Goal: Communication & Community: Answer question/provide support

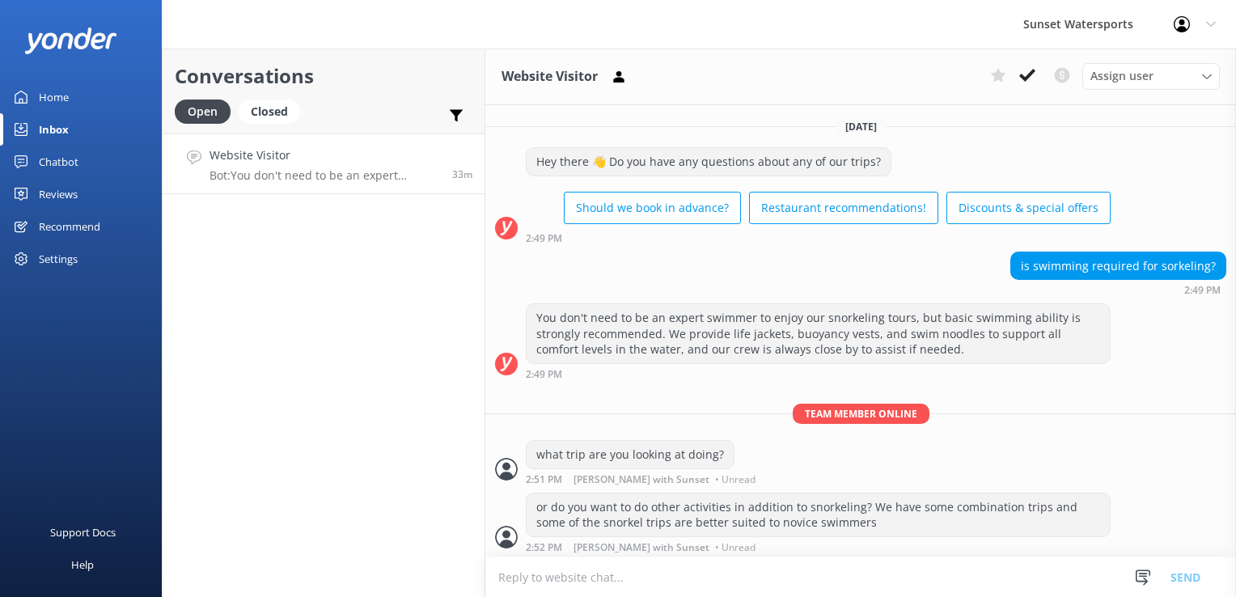
scroll to position [1, 0]
click at [256, 109] on div "Closed" at bounding box center [269, 111] width 61 height 24
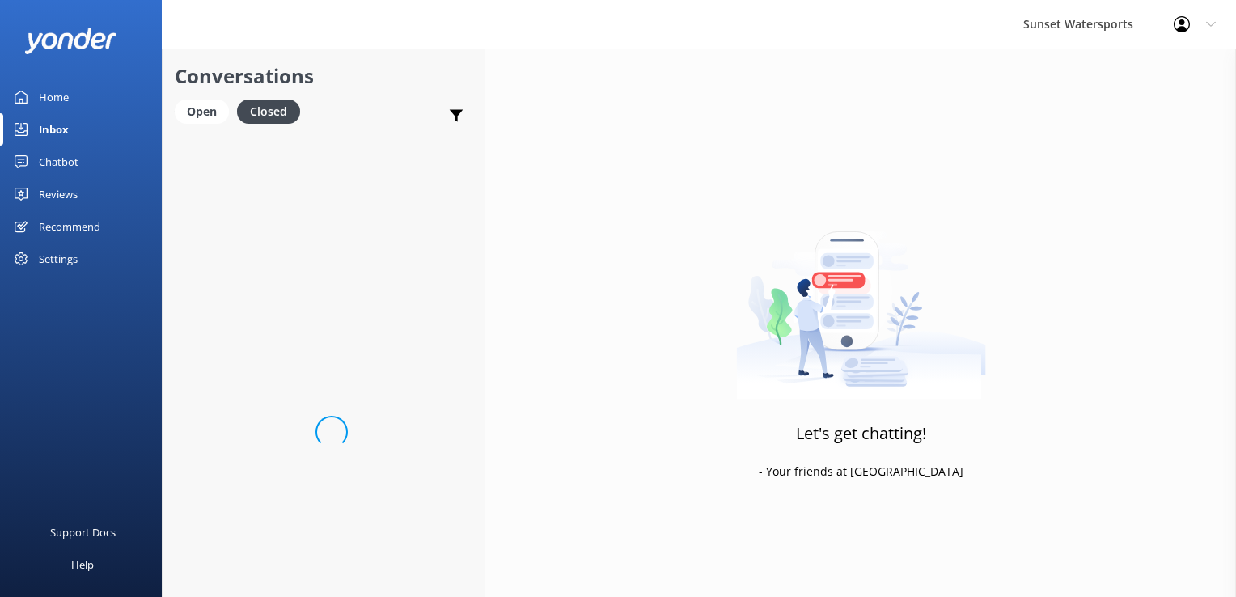
click at [190, 94] on div "Conversations Open Closed Important Converted Assigned to me Unassigned SMS" at bounding box center [324, 91] width 322 height 85
click at [203, 117] on div "Open" at bounding box center [202, 111] width 54 height 24
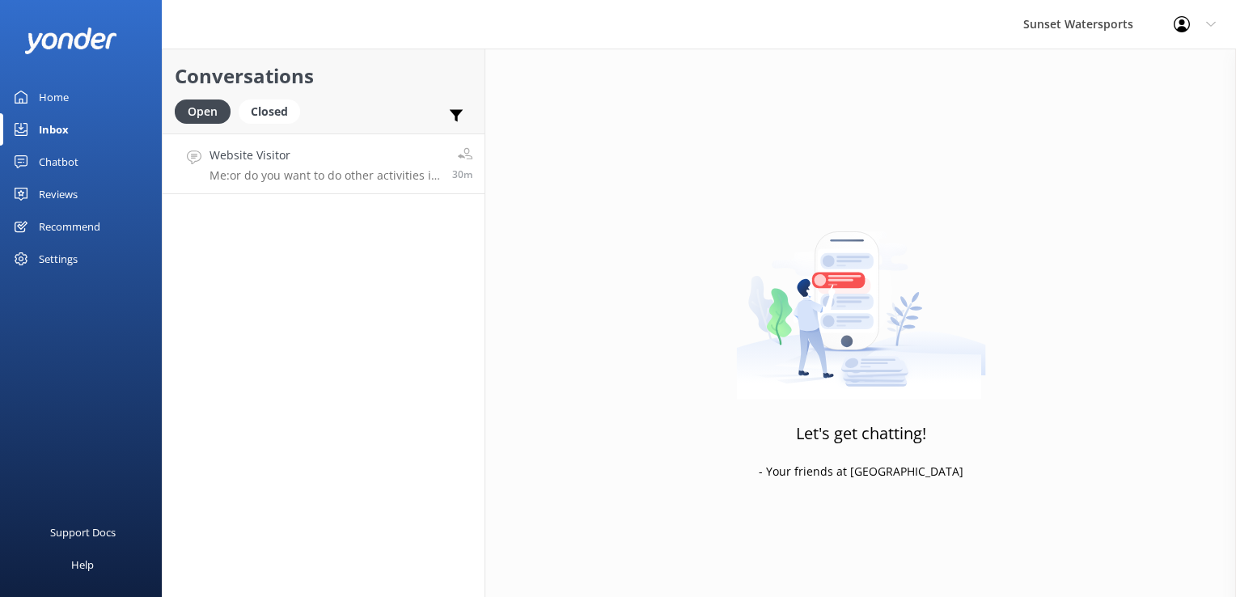
click at [259, 159] on h4 "Website Visitor" at bounding box center [324, 155] width 231 height 18
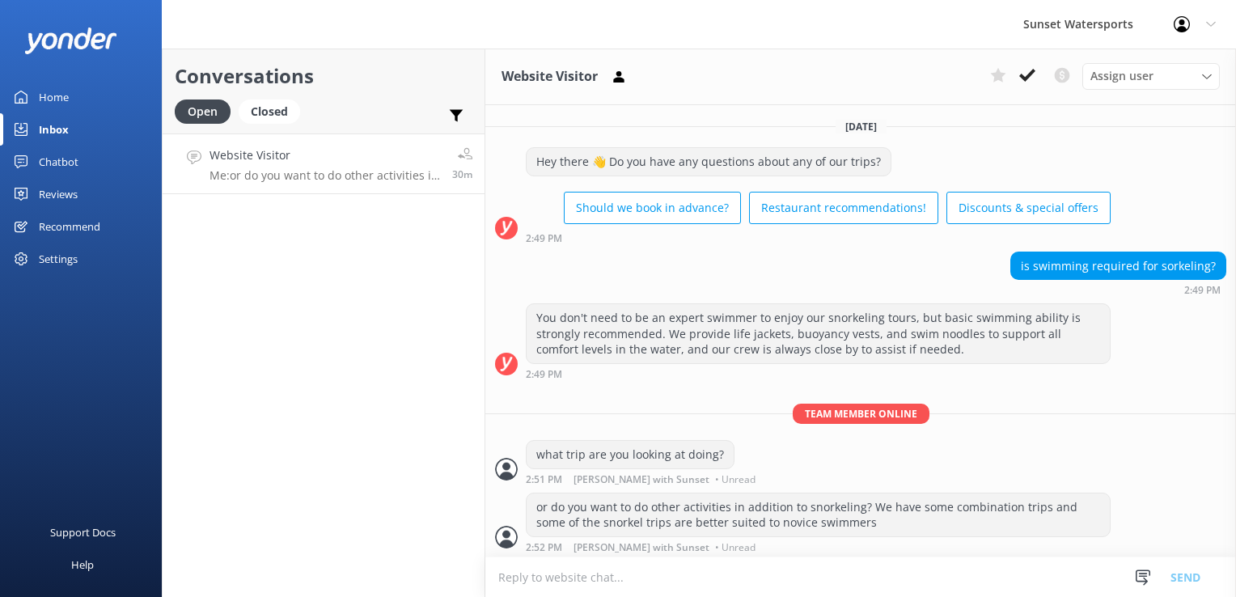
scroll to position [1, 0]
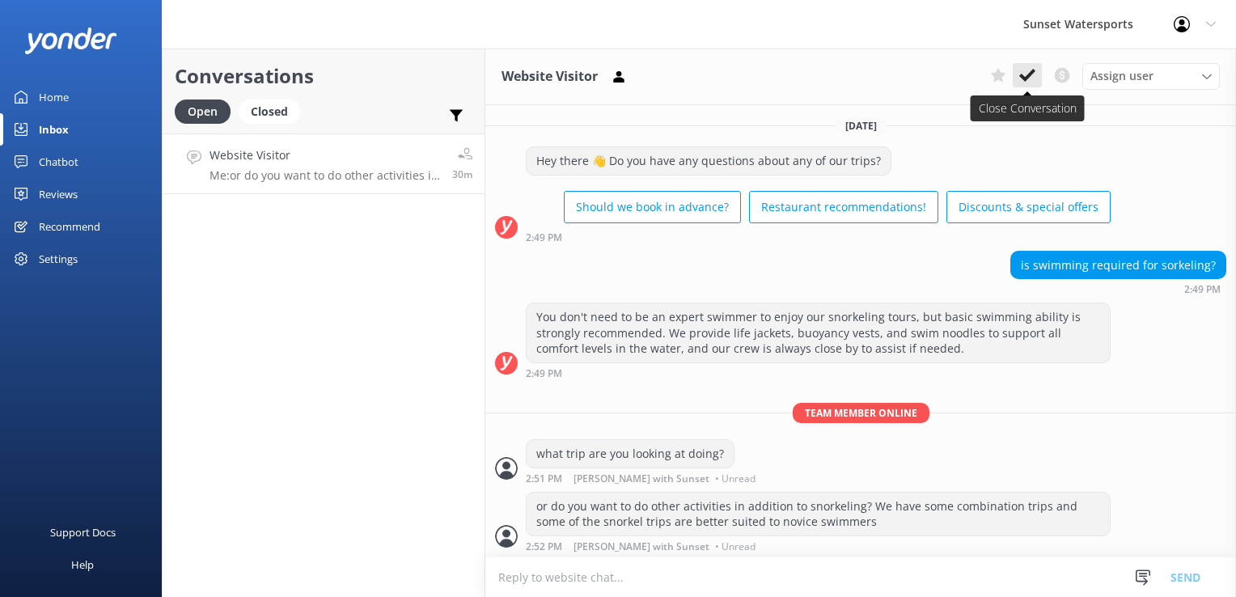
click at [1038, 73] on button at bounding box center [1027, 75] width 29 height 24
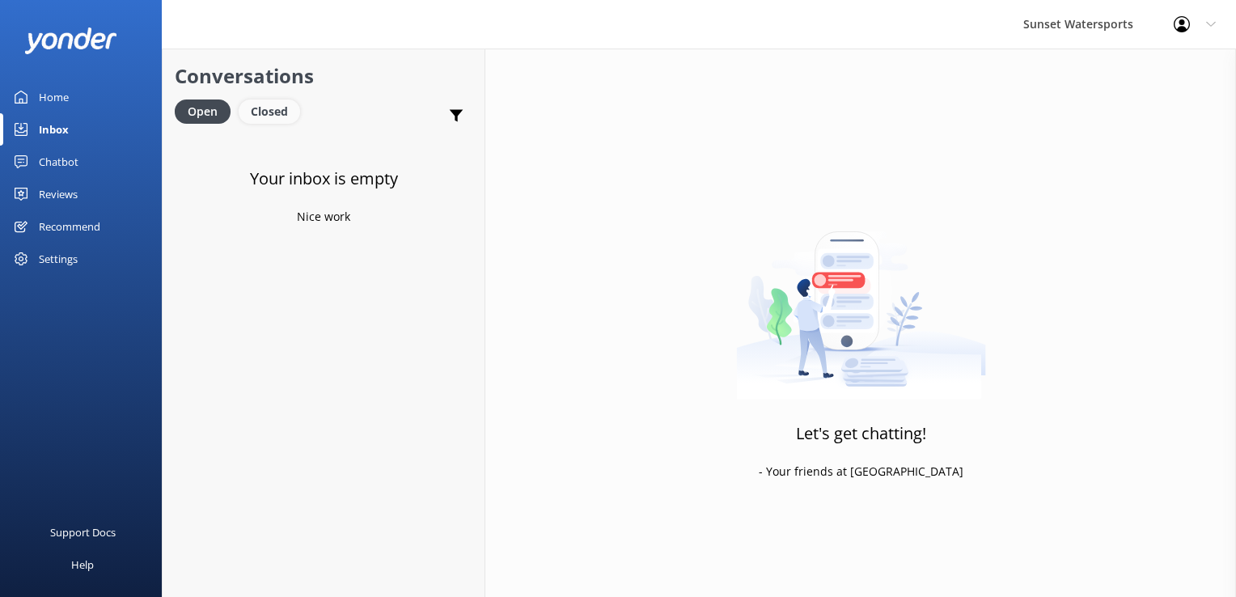
click at [259, 101] on div "Closed" at bounding box center [269, 111] width 61 height 24
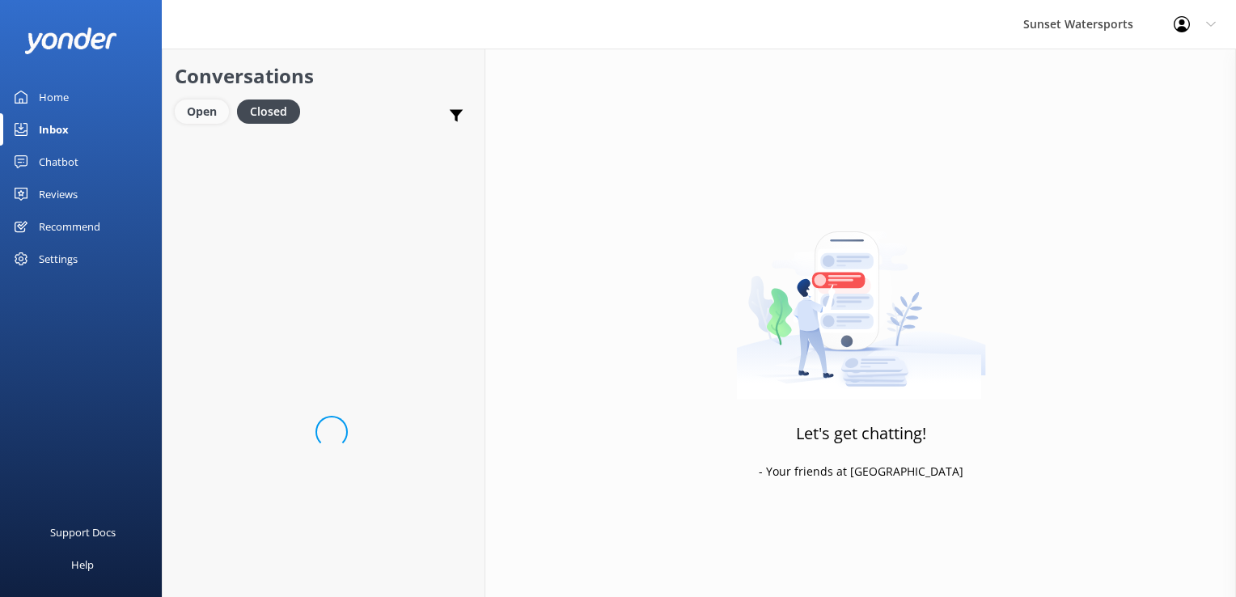
click at [181, 111] on div "Open" at bounding box center [202, 111] width 54 height 24
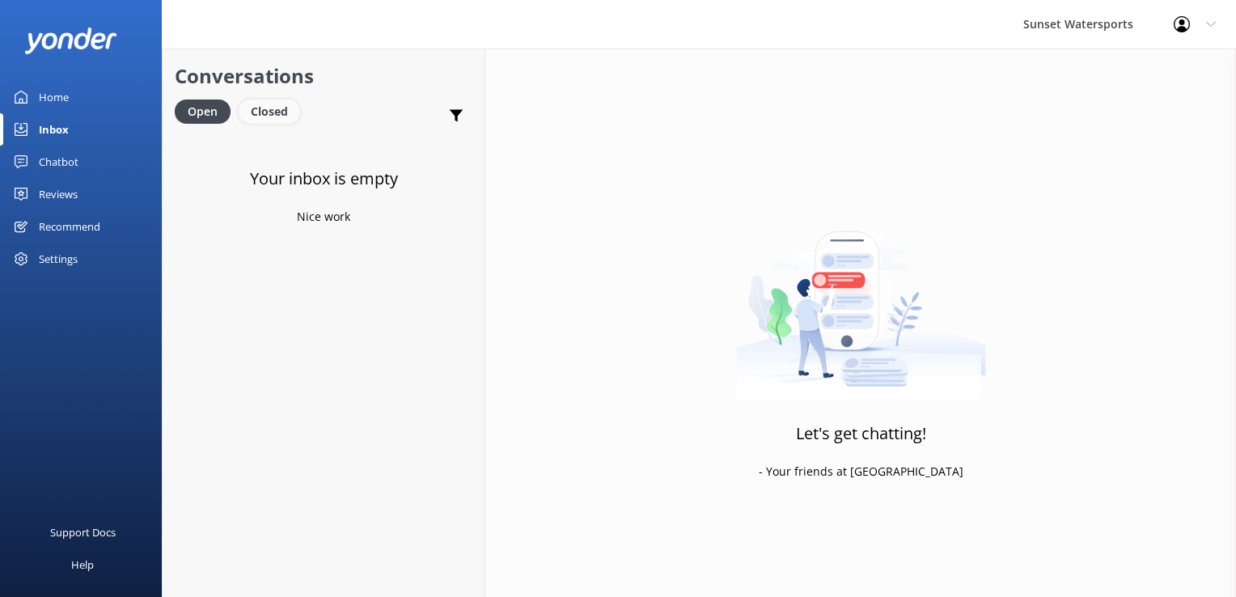
click at [286, 113] on div "Closed" at bounding box center [269, 111] width 61 height 24
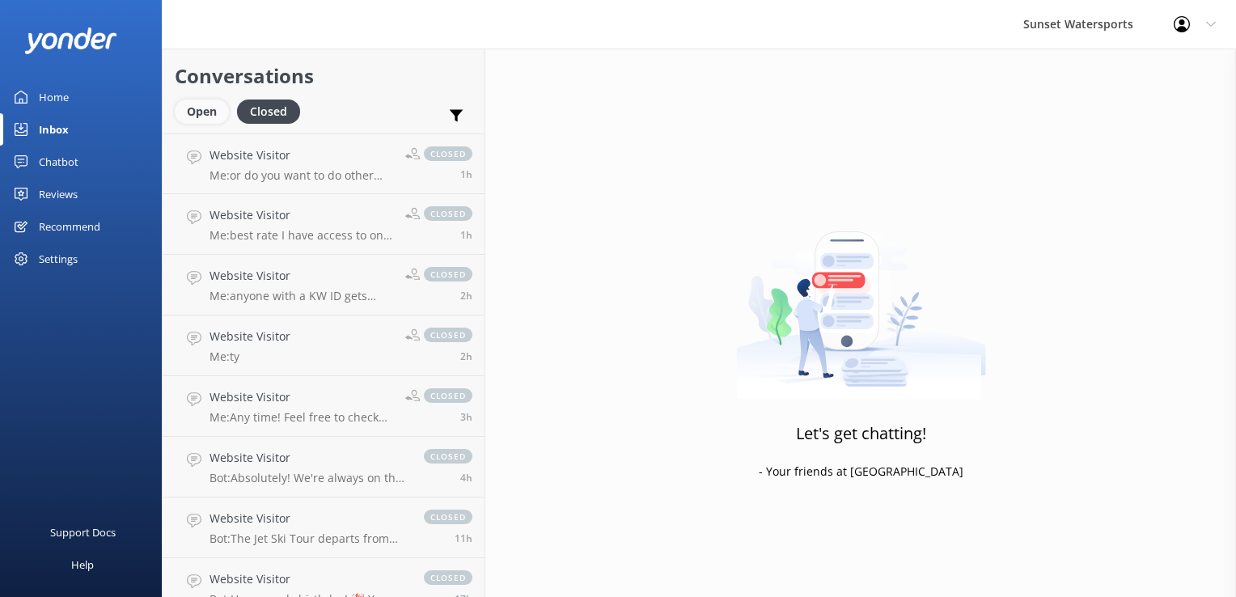
click at [186, 104] on div "Open" at bounding box center [202, 111] width 54 height 24
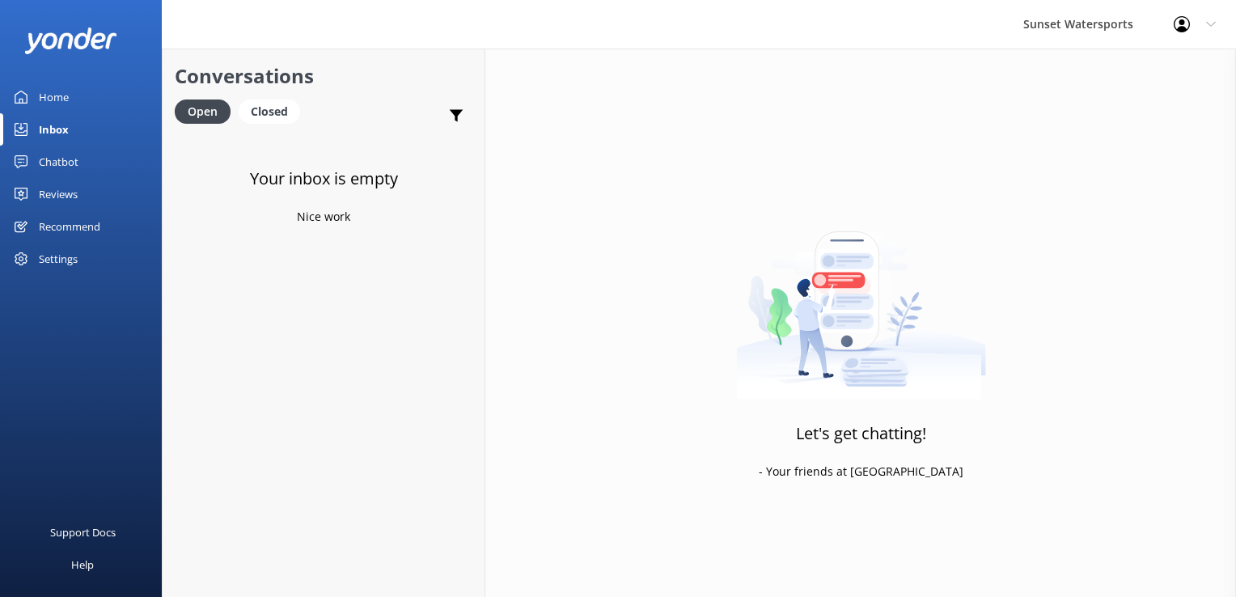
click at [281, 125] on div "Open Closed" at bounding box center [241, 118] width 133 height 39
click at [275, 115] on div "Closed" at bounding box center [269, 111] width 61 height 24
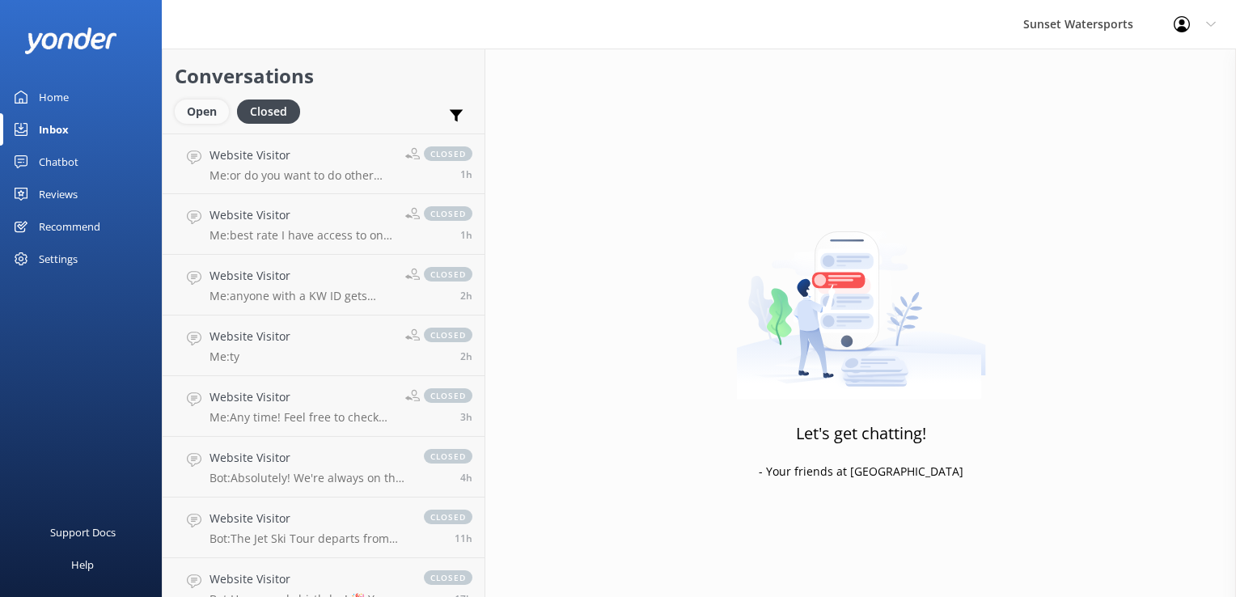
click at [205, 116] on div "Open" at bounding box center [202, 111] width 54 height 24
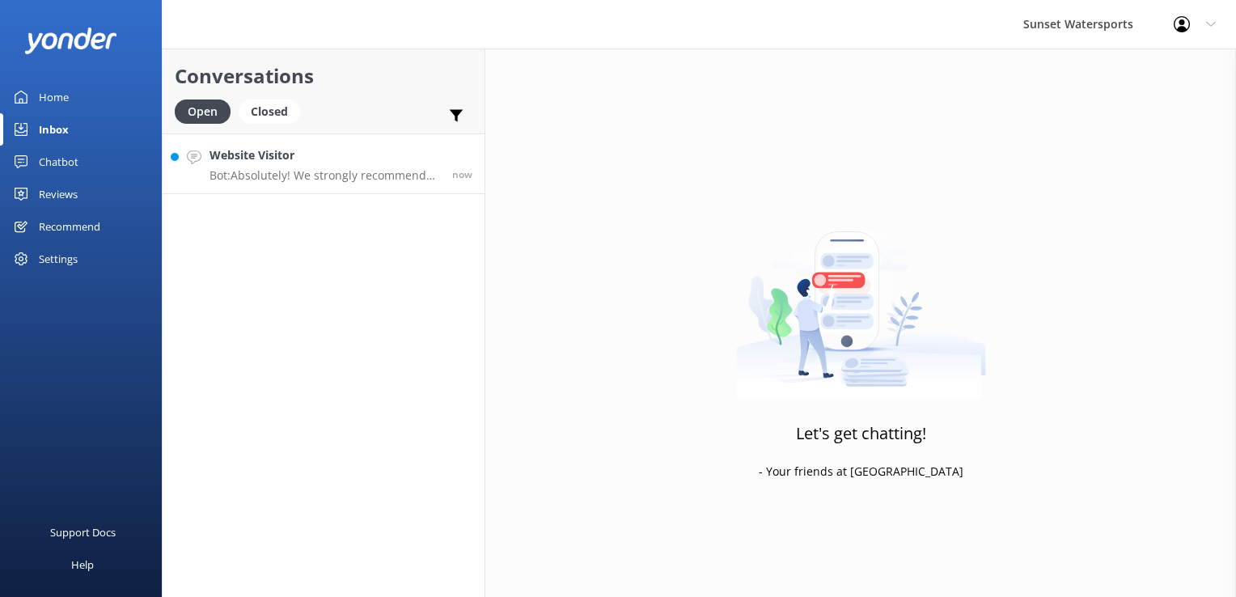
click at [259, 162] on h4 "Website Visitor" at bounding box center [324, 155] width 231 height 18
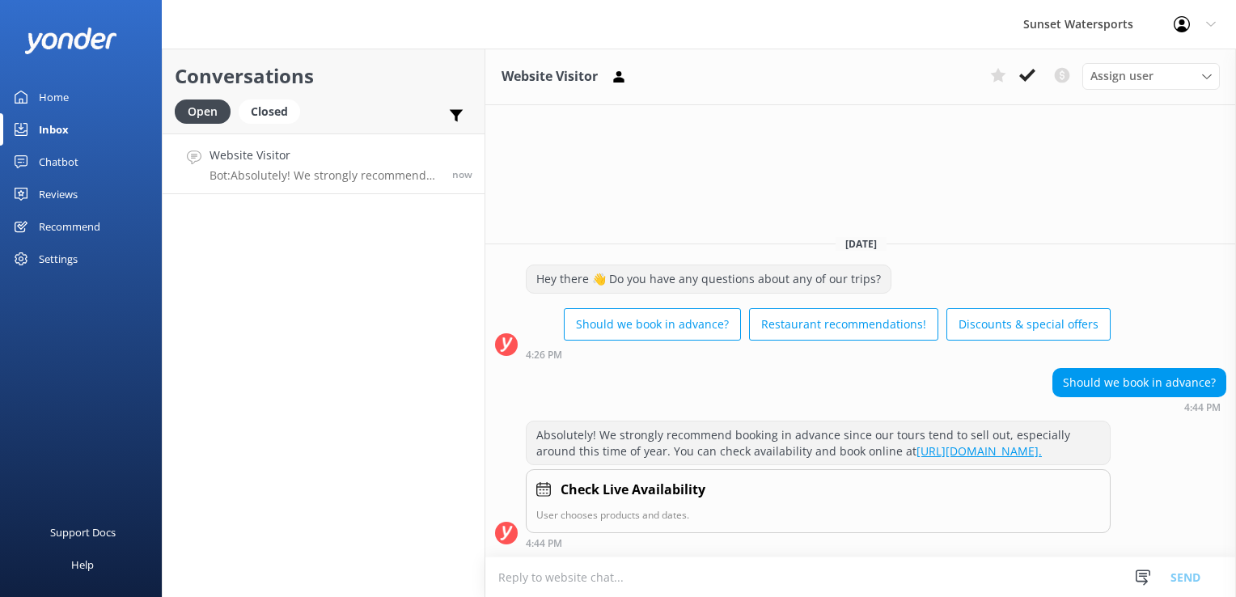
click at [658, 579] on textarea at bounding box center [860, 577] width 751 height 40
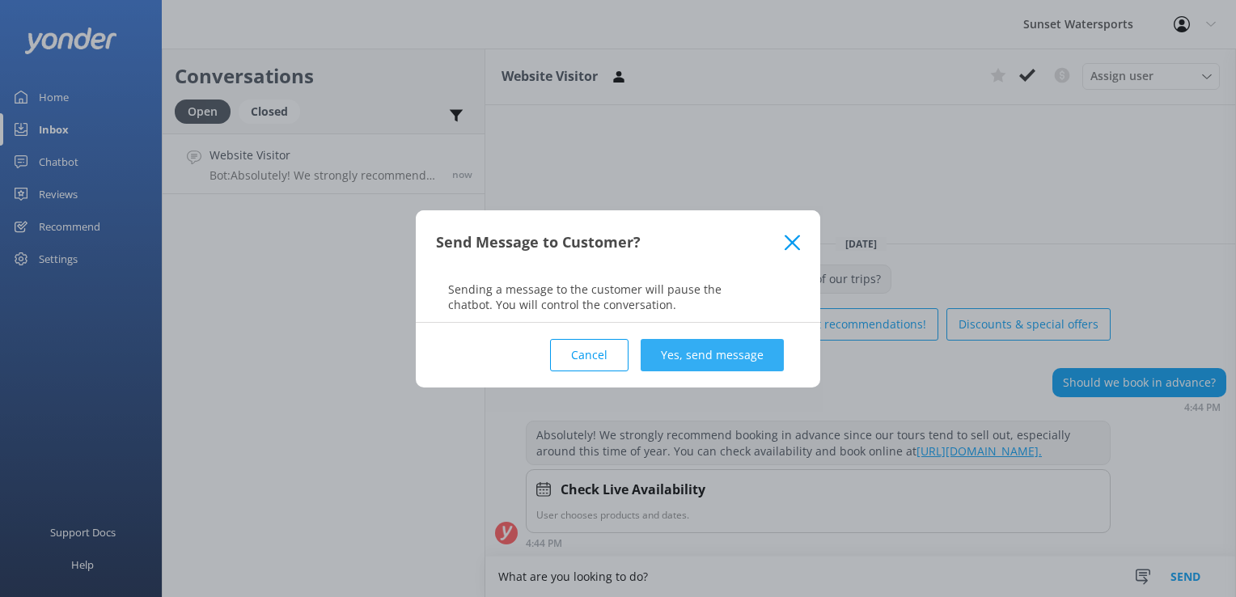
type textarea "What are you looking to do?"
click at [673, 347] on button "Yes, send message" at bounding box center [712, 355] width 143 height 32
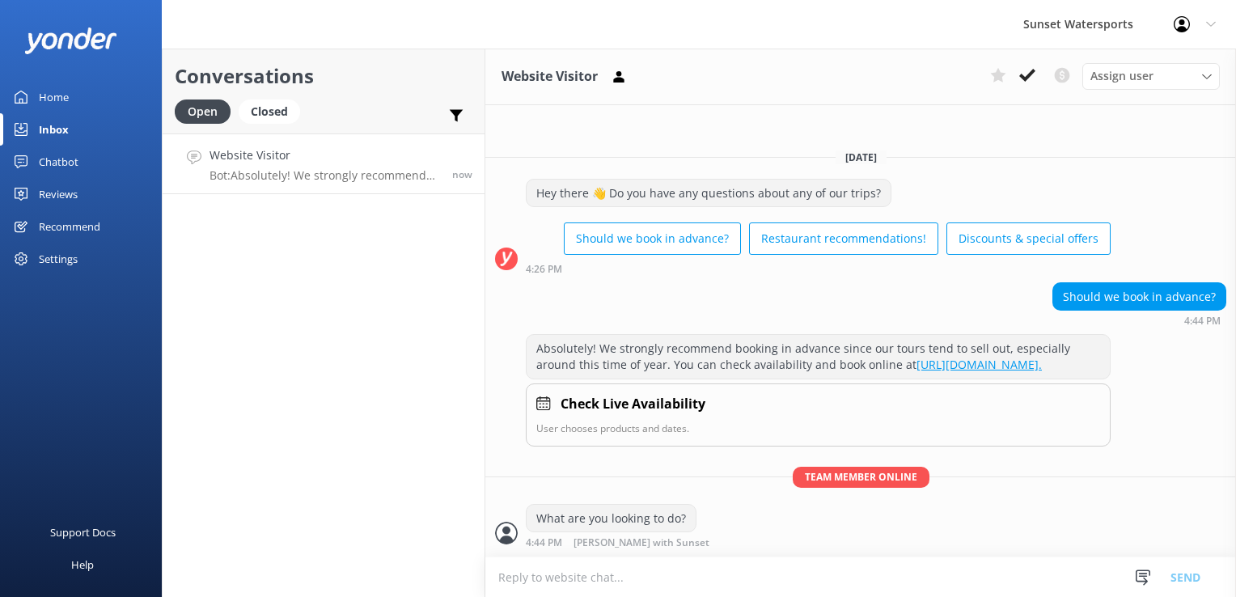
click at [634, 568] on textarea at bounding box center [860, 577] width 751 height 40
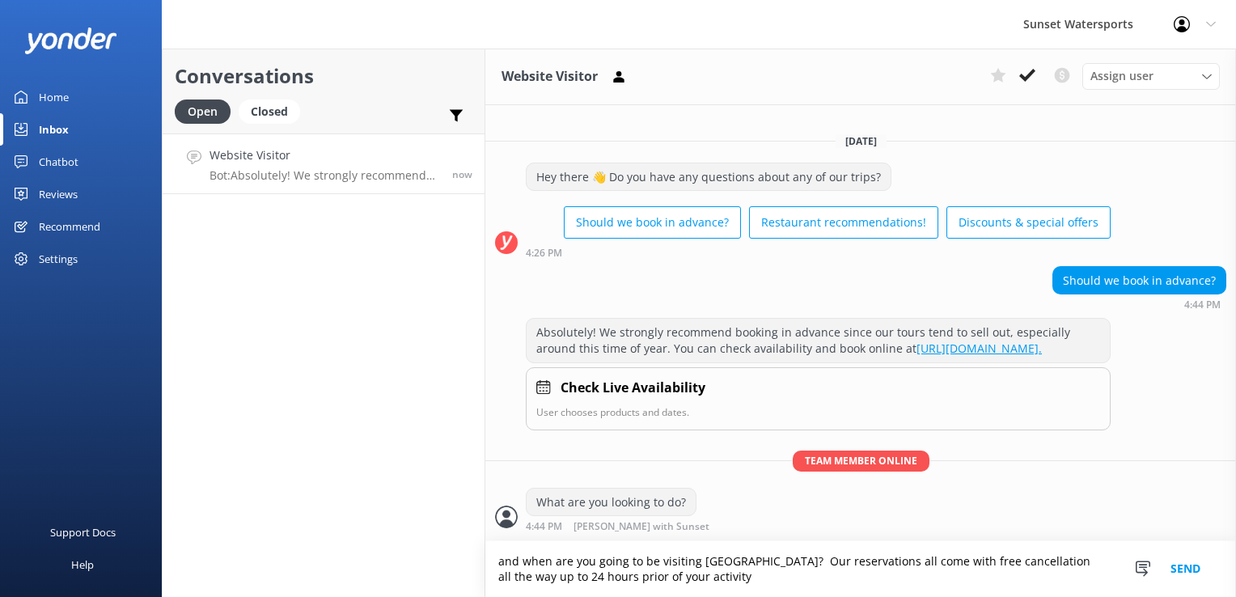
type textarea "and when are you going to be visiting [GEOGRAPHIC_DATA]? Our reservations all c…"
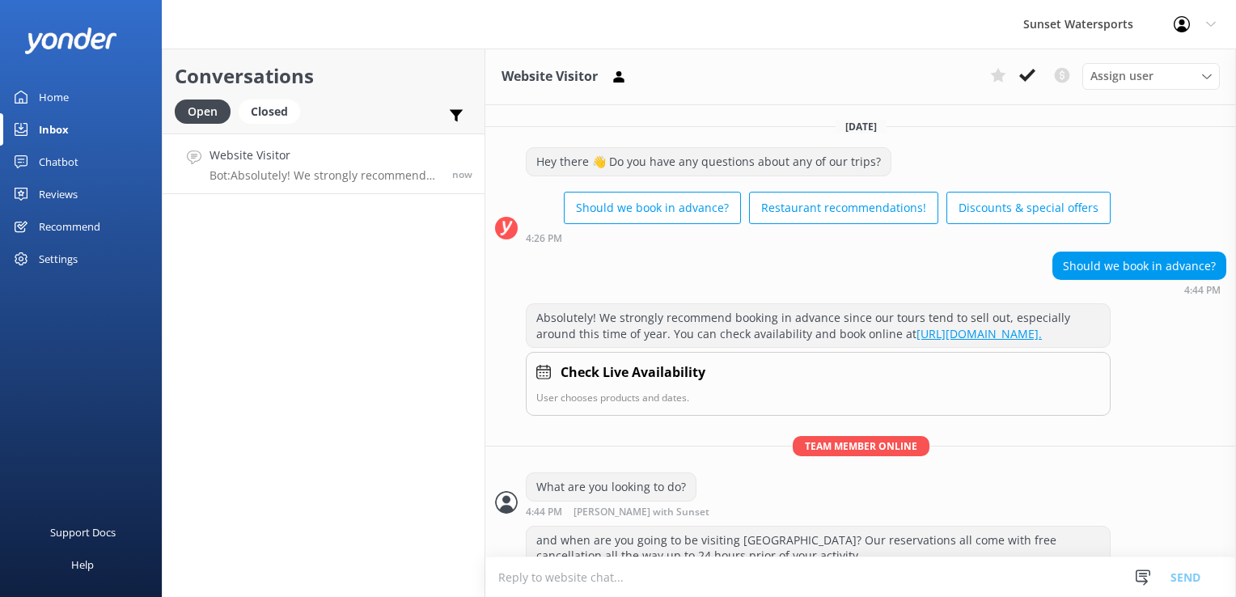
scroll to position [50, 0]
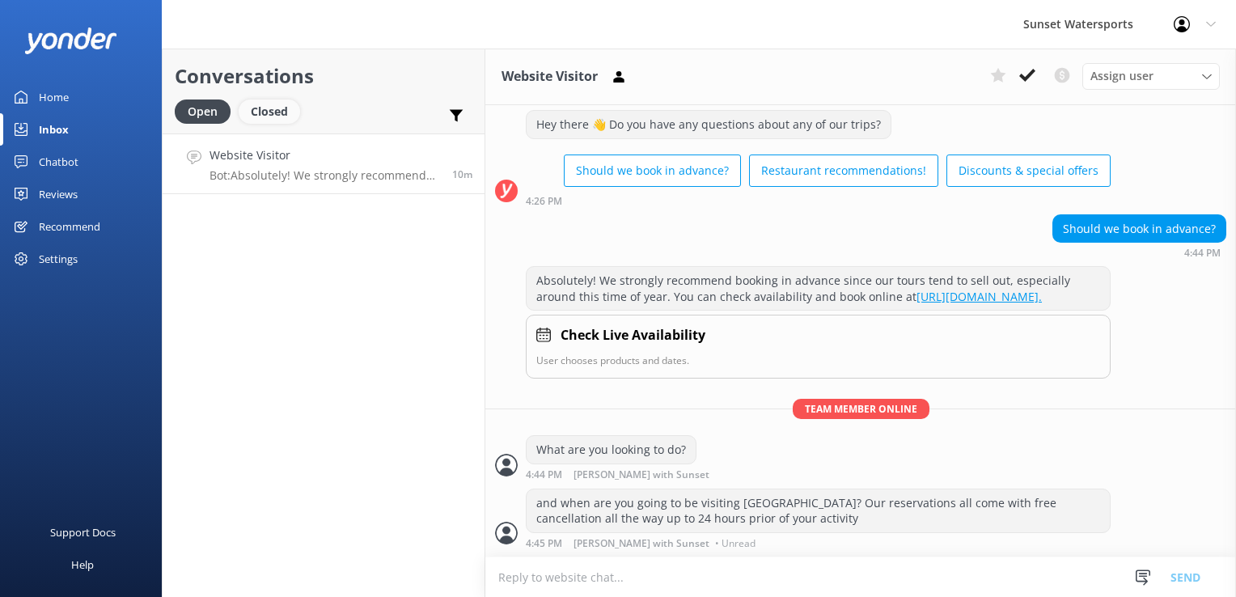
click at [275, 112] on div "Closed" at bounding box center [269, 111] width 61 height 24
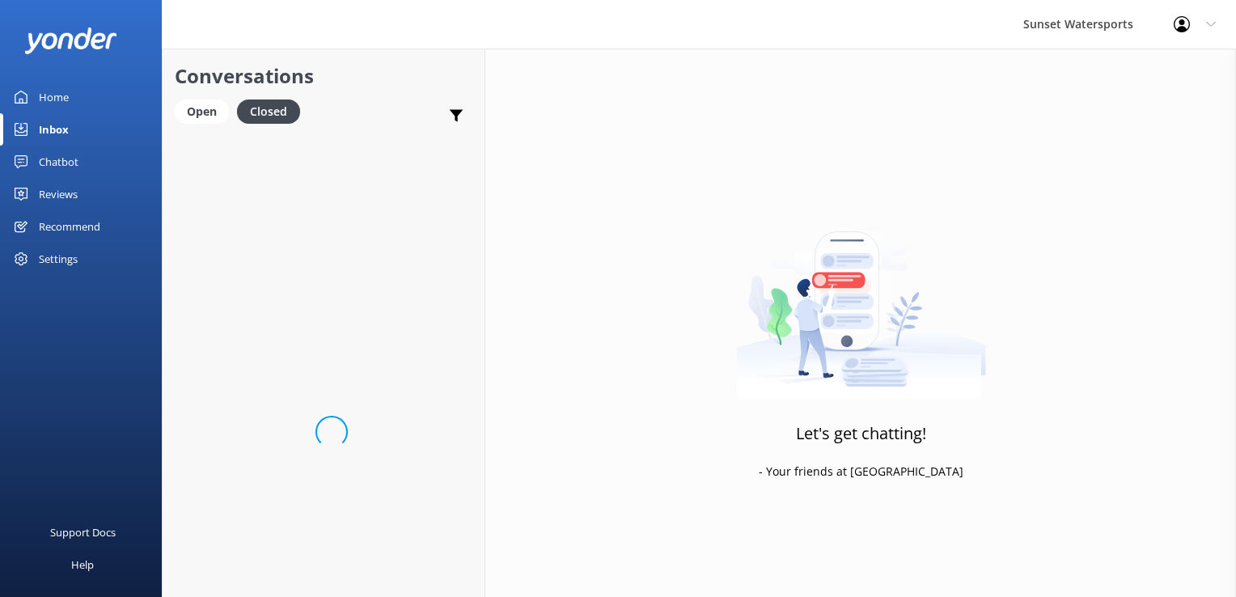
click at [171, 103] on div "Conversations Open Closed Important Converted Assigned to me Unassigned SMS" at bounding box center [324, 91] width 322 height 85
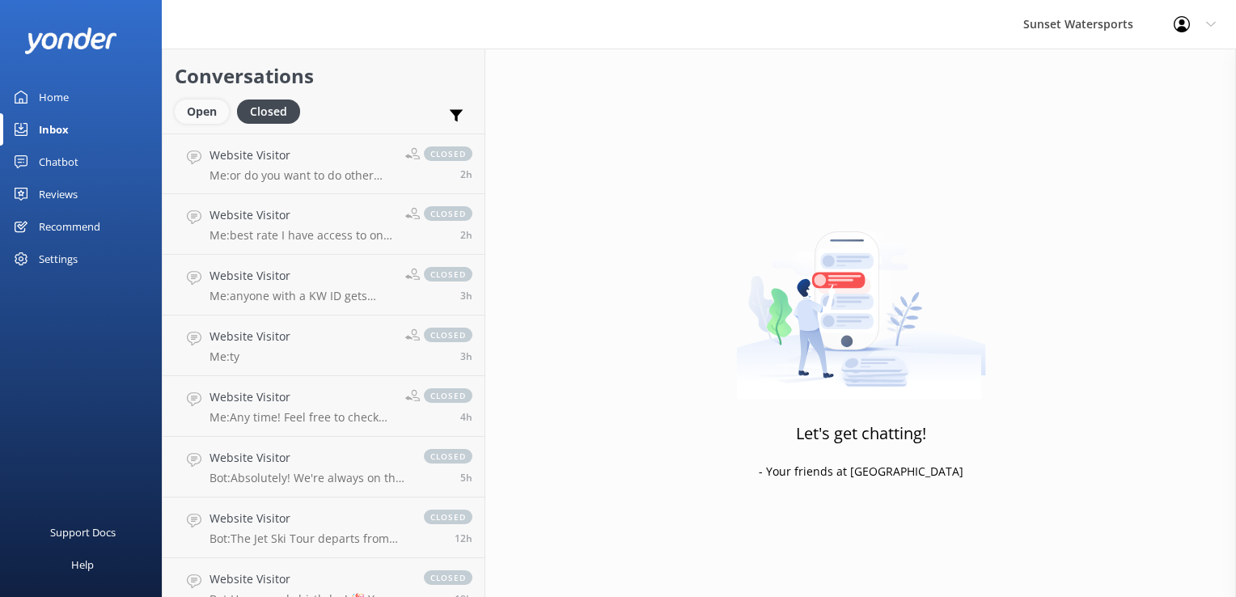
click at [180, 105] on div "Open" at bounding box center [202, 111] width 54 height 24
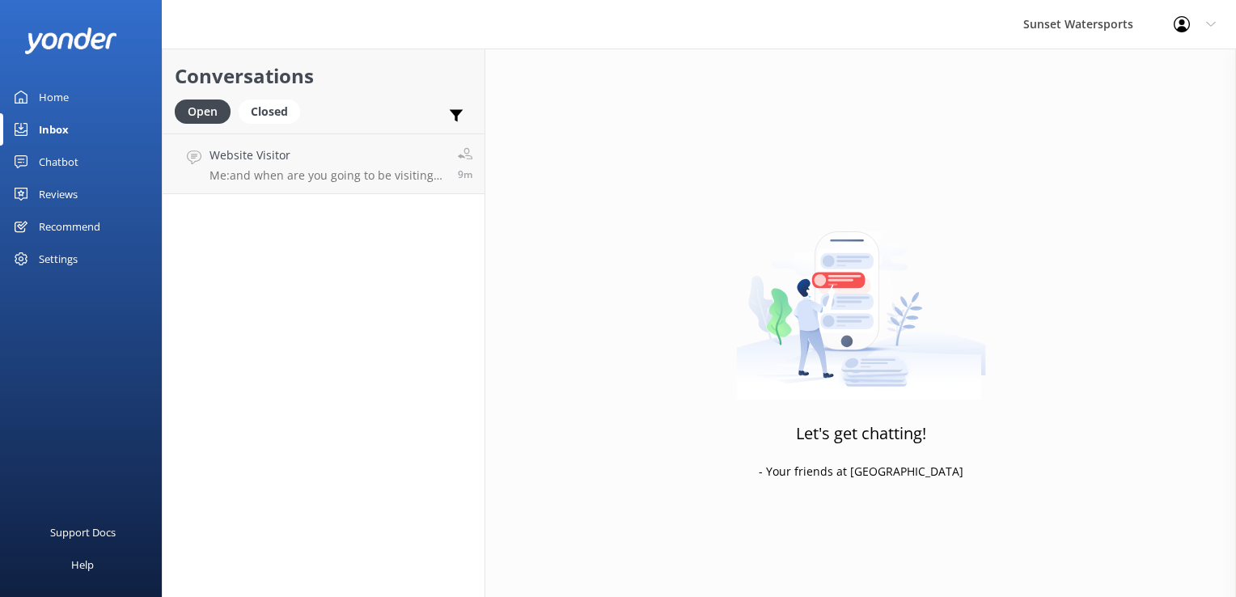
click at [351, 201] on div "Conversations Open Closed Important Converted Assigned to me Unassigned SMS Web…" at bounding box center [324, 323] width 324 height 548
click at [356, 191] on link "Website Visitor Me: and when are you going to be visiting [GEOGRAPHIC_DATA]? Ou…" at bounding box center [324, 163] width 322 height 61
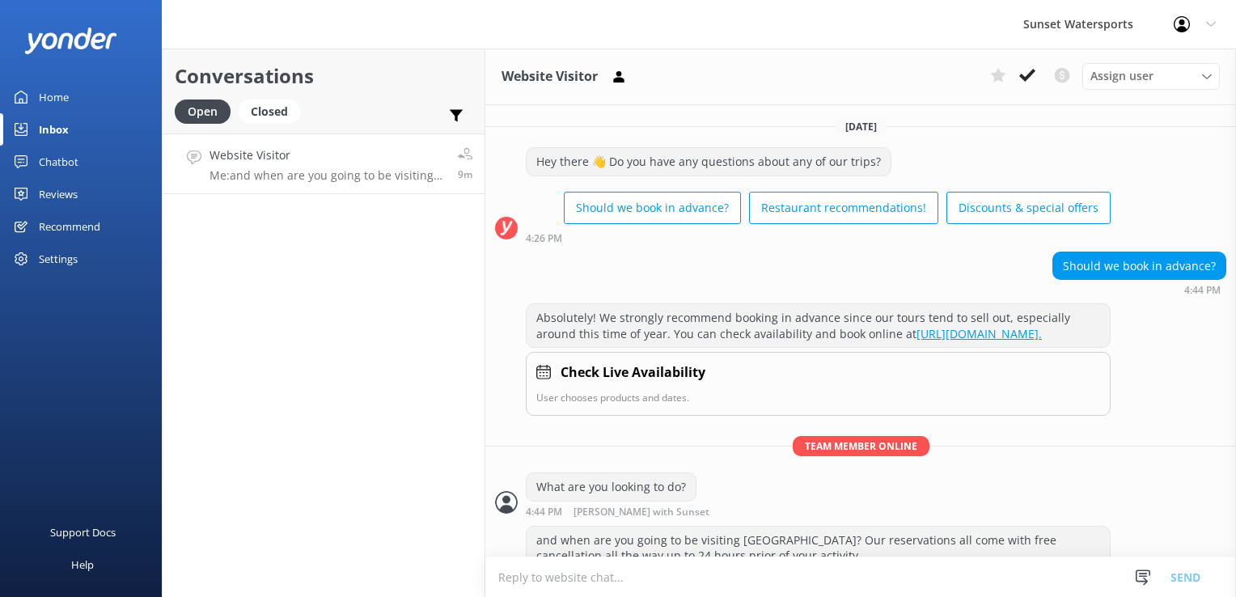
scroll to position [50, 0]
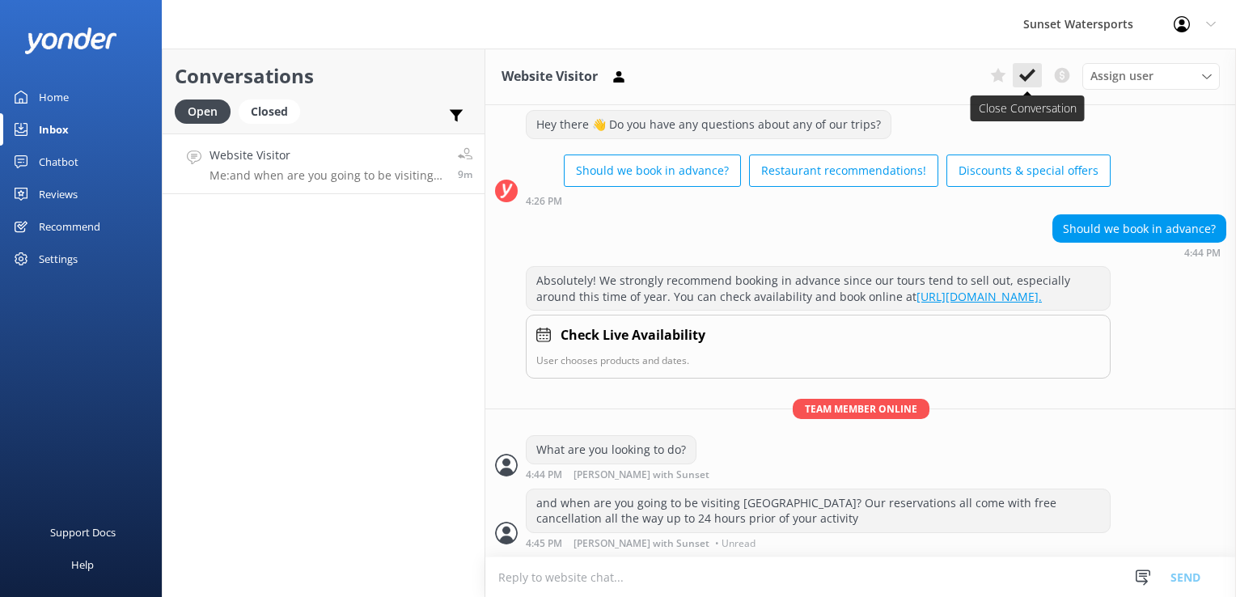
click at [1027, 73] on icon at bounding box center [1027, 75] width 16 height 16
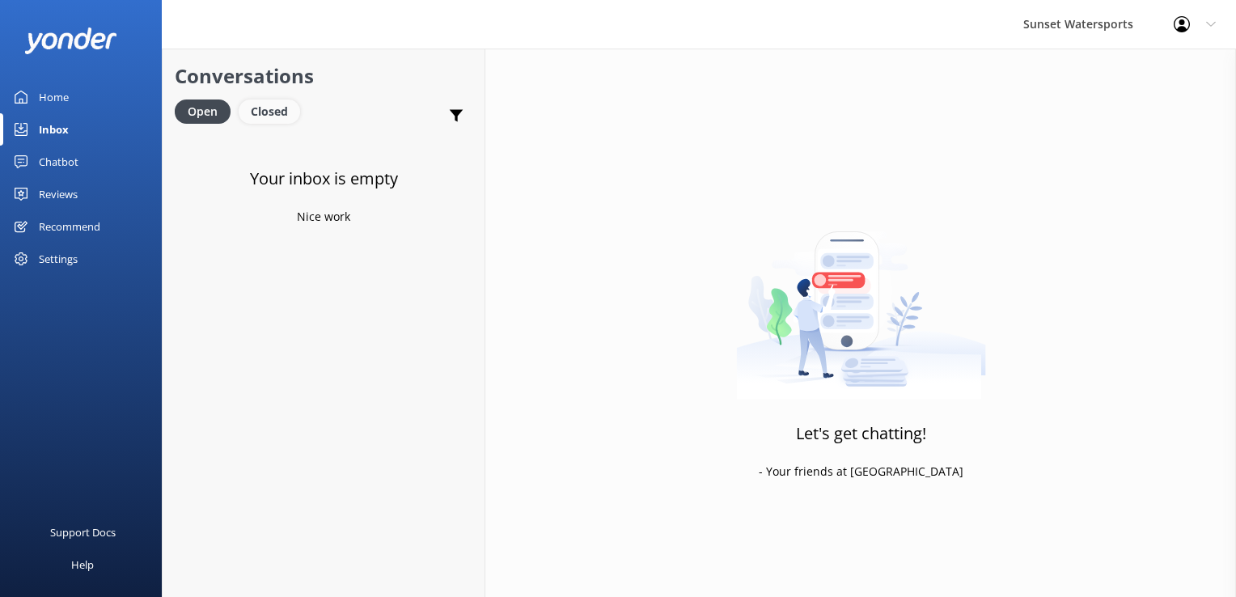
click at [283, 116] on div "Closed" at bounding box center [269, 111] width 61 height 24
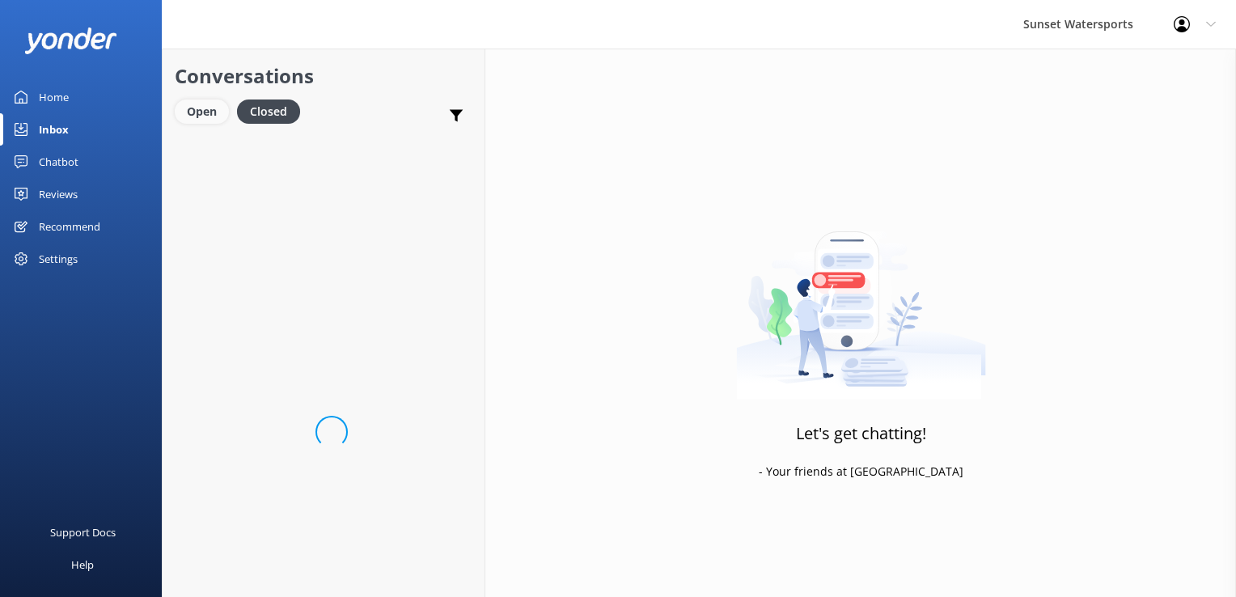
click at [205, 112] on div "Open" at bounding box center [202, 111] width 54 height 24
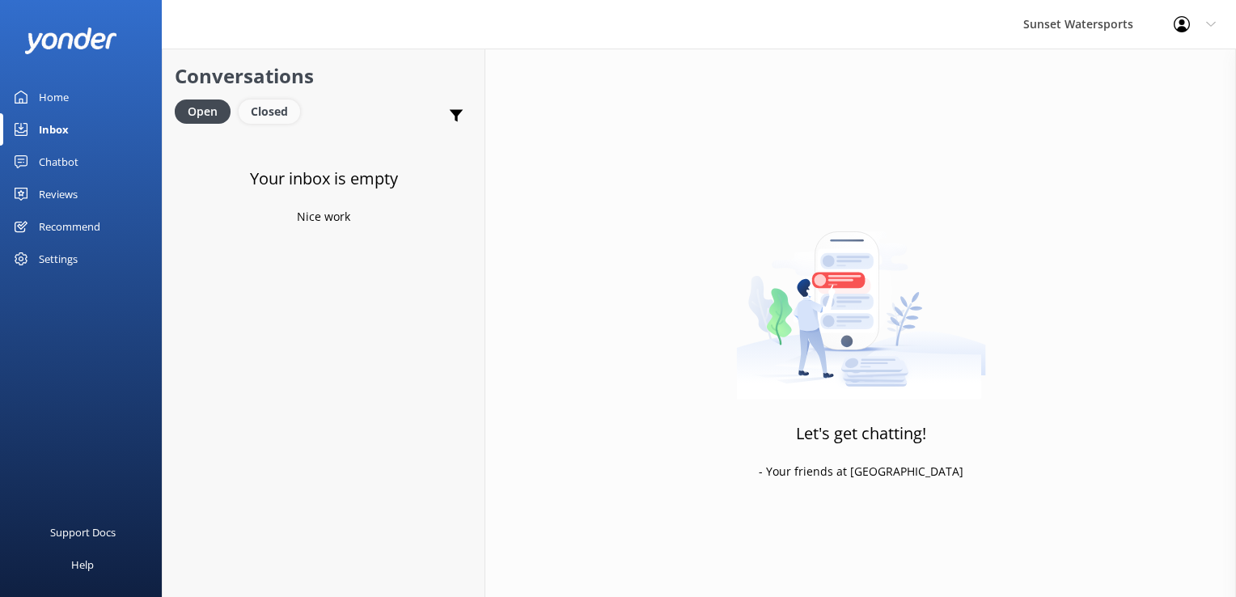
click at [273, 106] on div "Closed" at bounding box center [269, 111] width 61 height 24
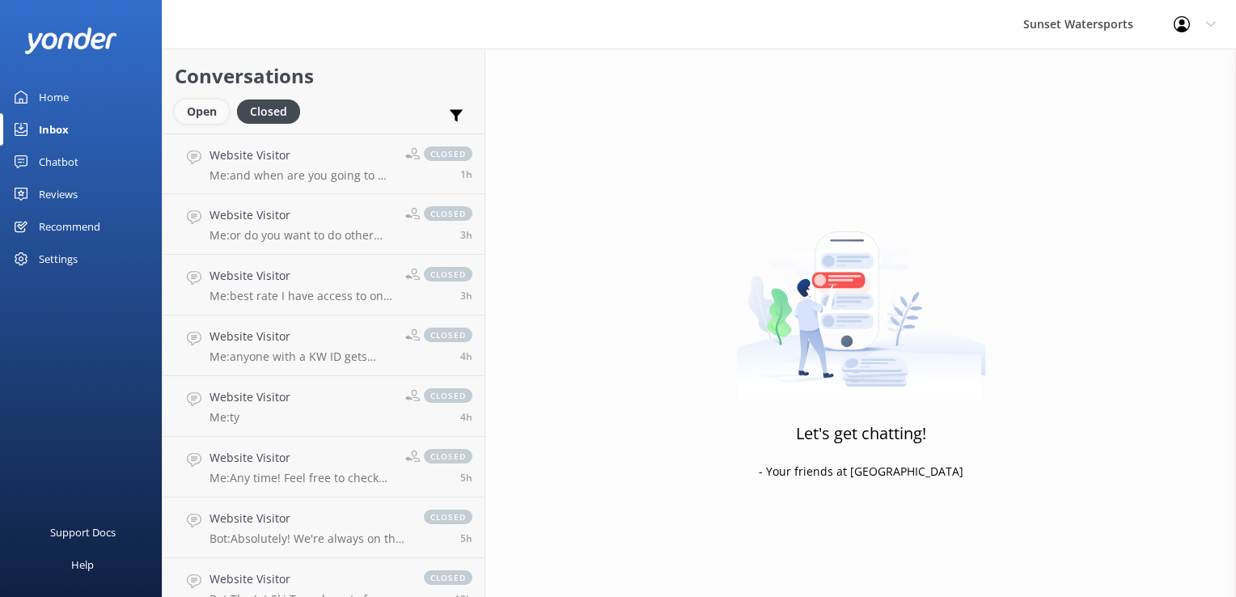
click at [205, 116] on div "Open" at bounding box center [202, 111] width 54 height 24
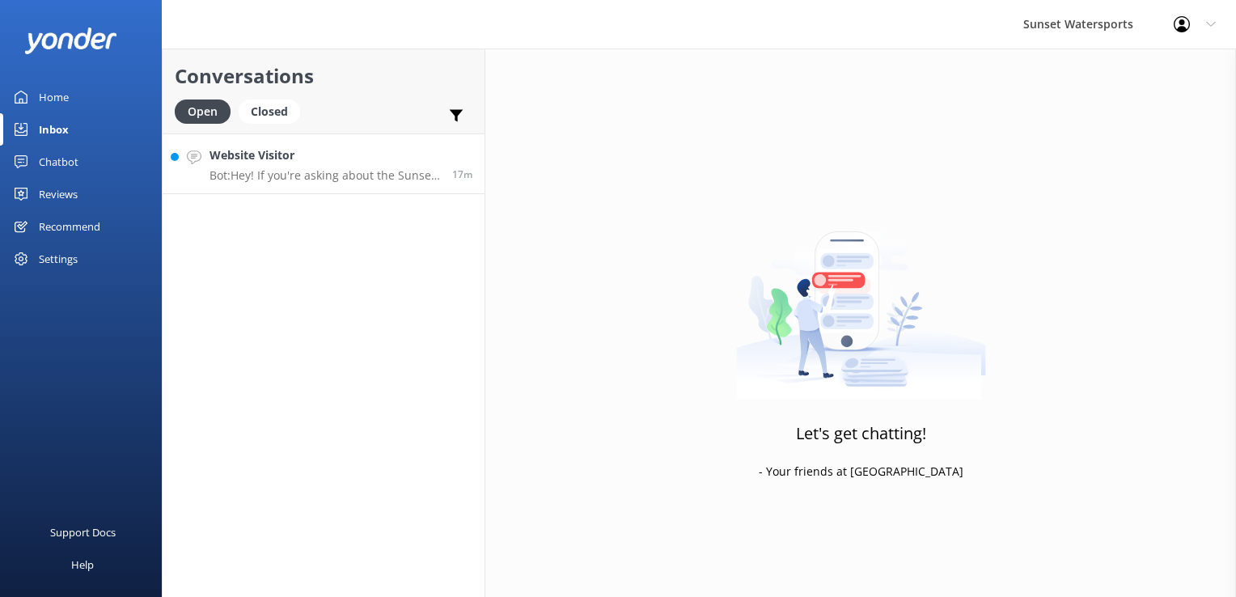
click at [295, 174] on p "Bot: Hey! If you're asking about the Sunset Dinner Cruise, it typically departs…" at bounding box center [324, 175] width 231 height 15
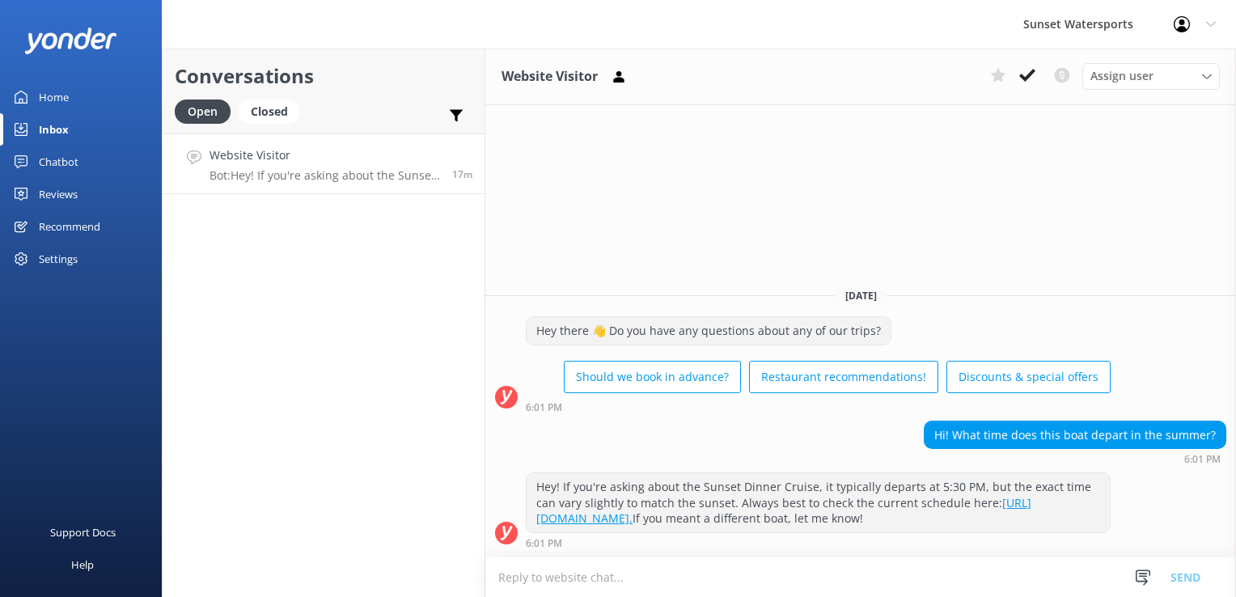
click at [585, 576] on textarea at bounding box center [860, 577] width 751 height 40
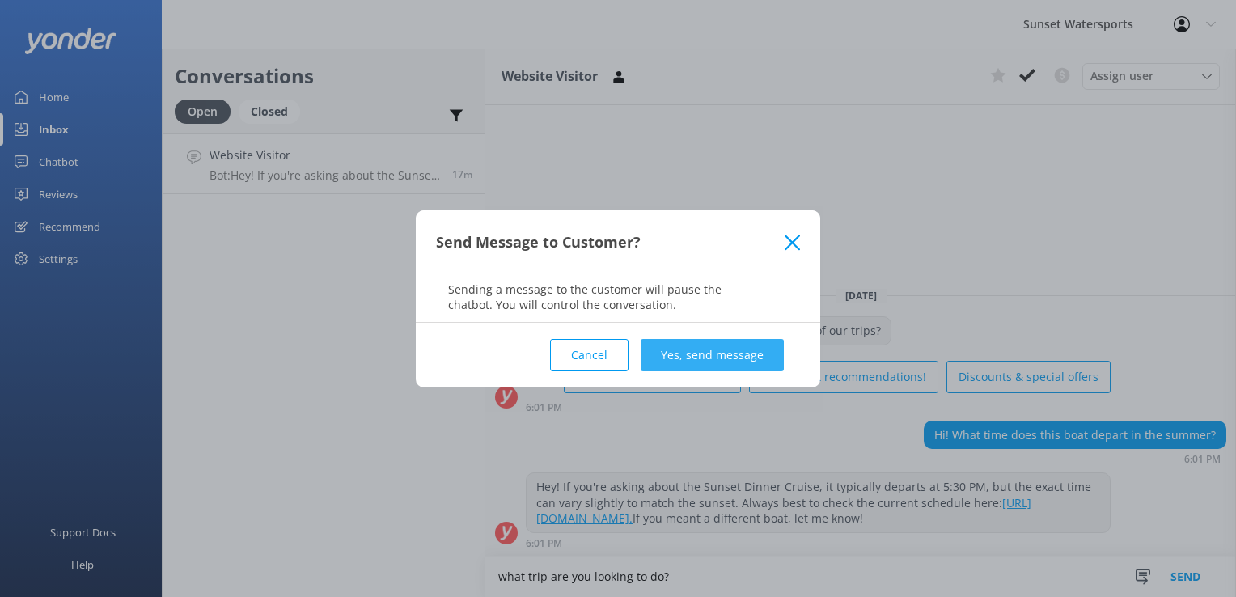
type textarea "what trip are you looking to do?"
click at [728, 341] on button "Yes, send message" at bounding box center [712, 355] width 143 height 32
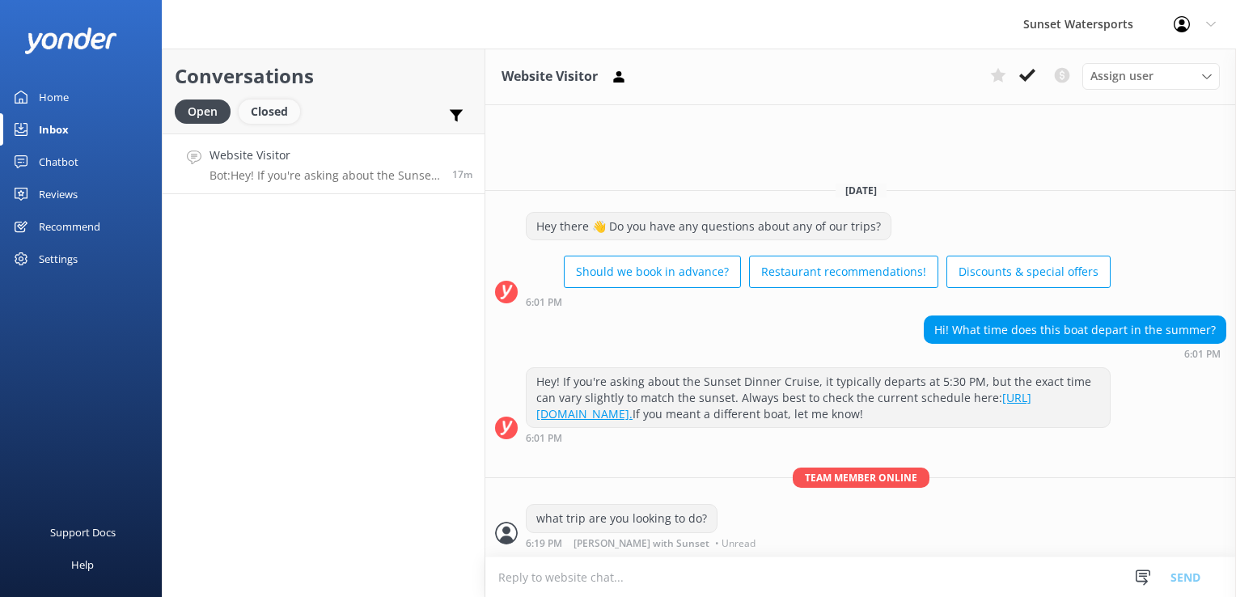
click at [269, 111] on div "Closed" at bounding box center [269, 111] width 61 height 24
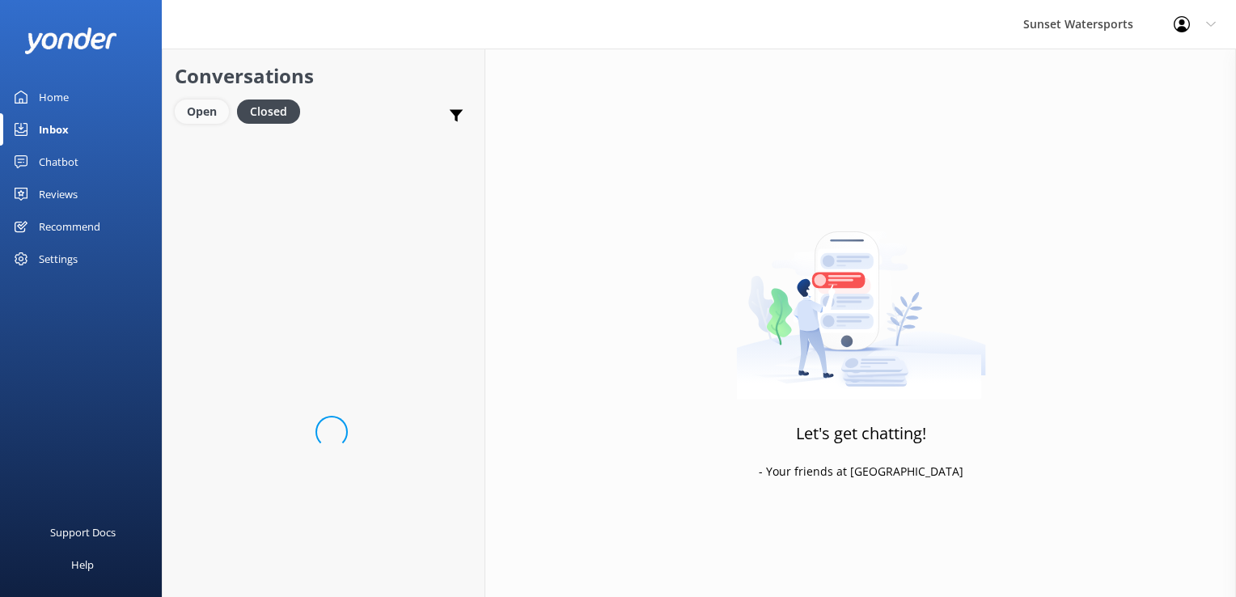
click at [206, 108] on div "Open" at bounding box center [202, 111] width 54 height 24
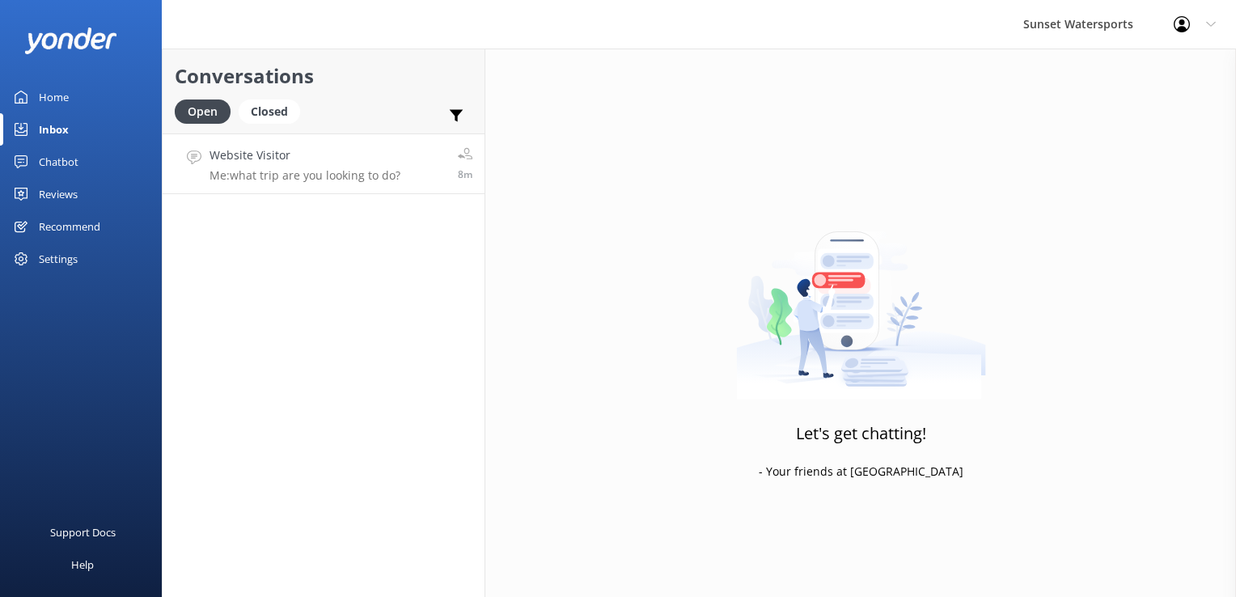
click at [331, 178] on p "Me: what trip are you looking to do?" at bounding box center [304, 175] width 191 height 15
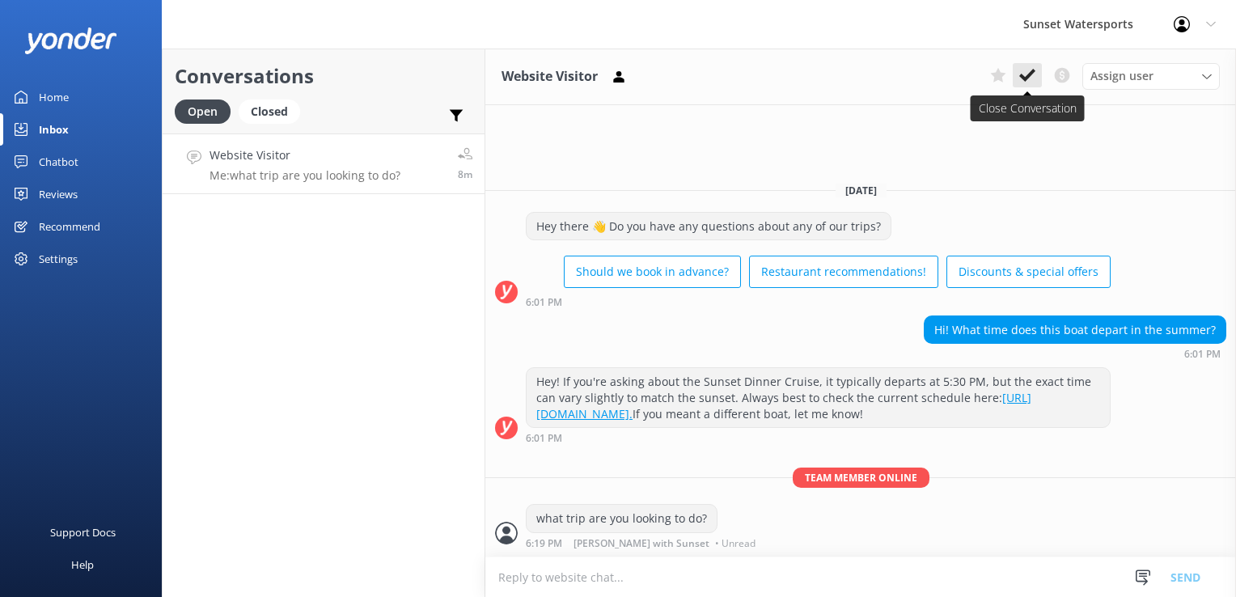
click at [1030, 70] on icon at bounding box center [1027, 75] width 16 height 16
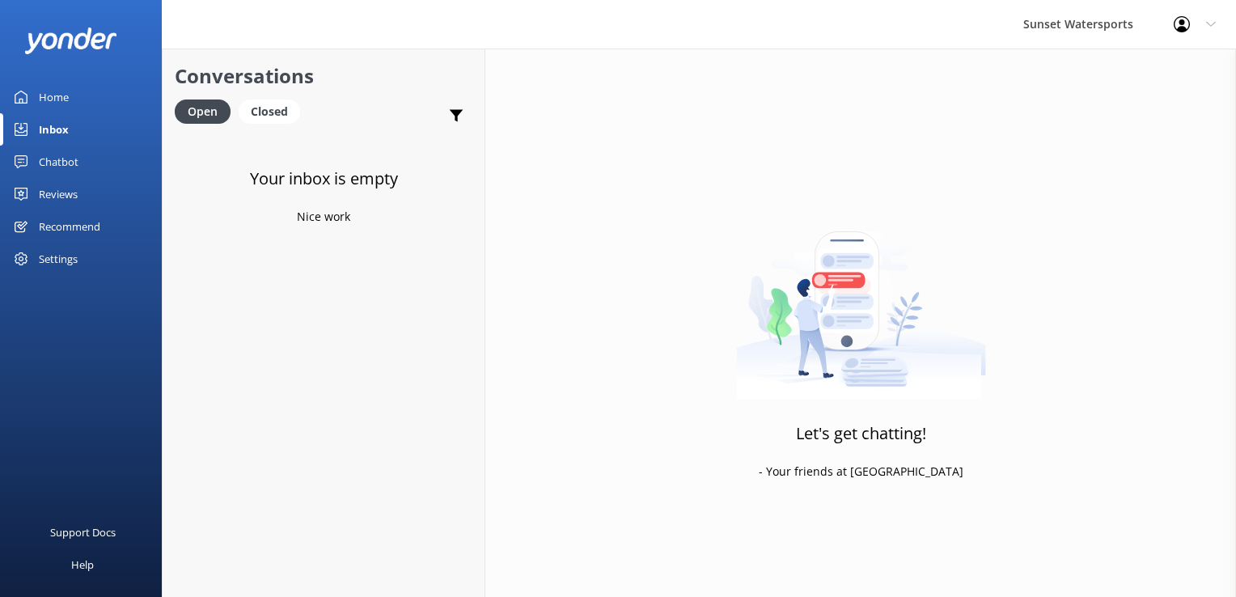
click at [269, 416] on div "Your inbox is empty Nice work" at bounding box center [324, 431] width 322 height 597
drag, startPoint x: 237, startPoint y: 113, endPoint x: 258, endPoint y: 112, distance: 21.0
click at [238, 113] on div "Open Closed" at bounding box center [241, 118] width 133 height 39
click at [248, 112] on div "Closed" at bounding box center [269, 111] width 61 height 24
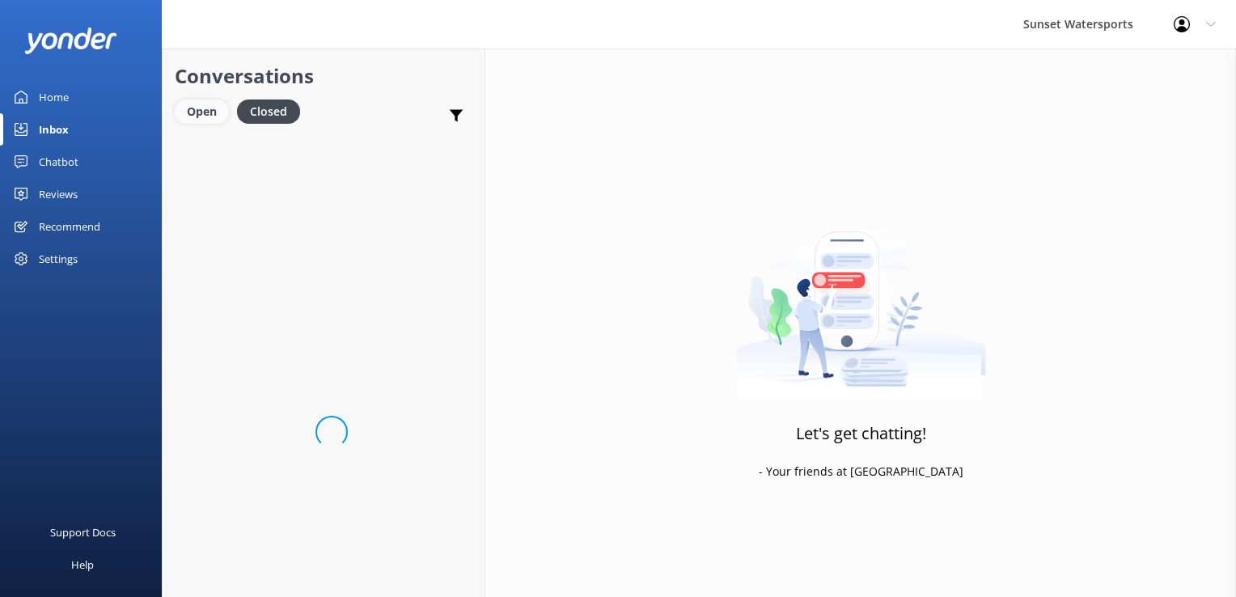
click at [223, 107] on div "Open" at bounding box center [202, 111] width 54 height 24
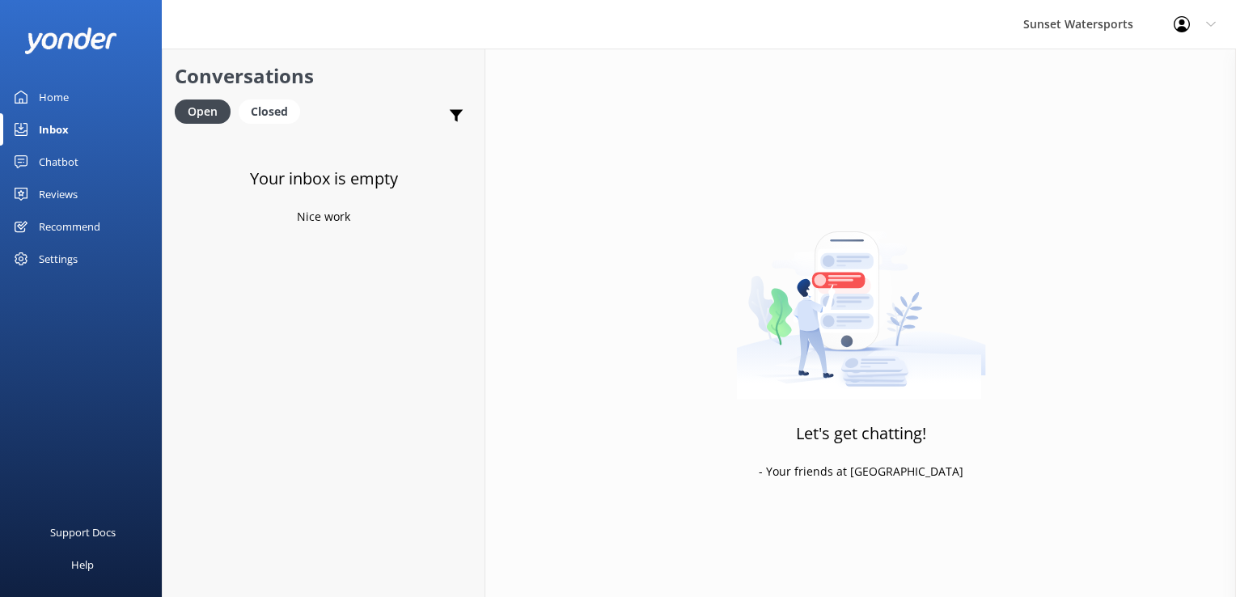
click at [1179, 27] on use at bounding box center [1182, 24] width 16 height 16
click at [1135, 112] on link "Logout" at bounding box center [1156, 109] width 162 height 40
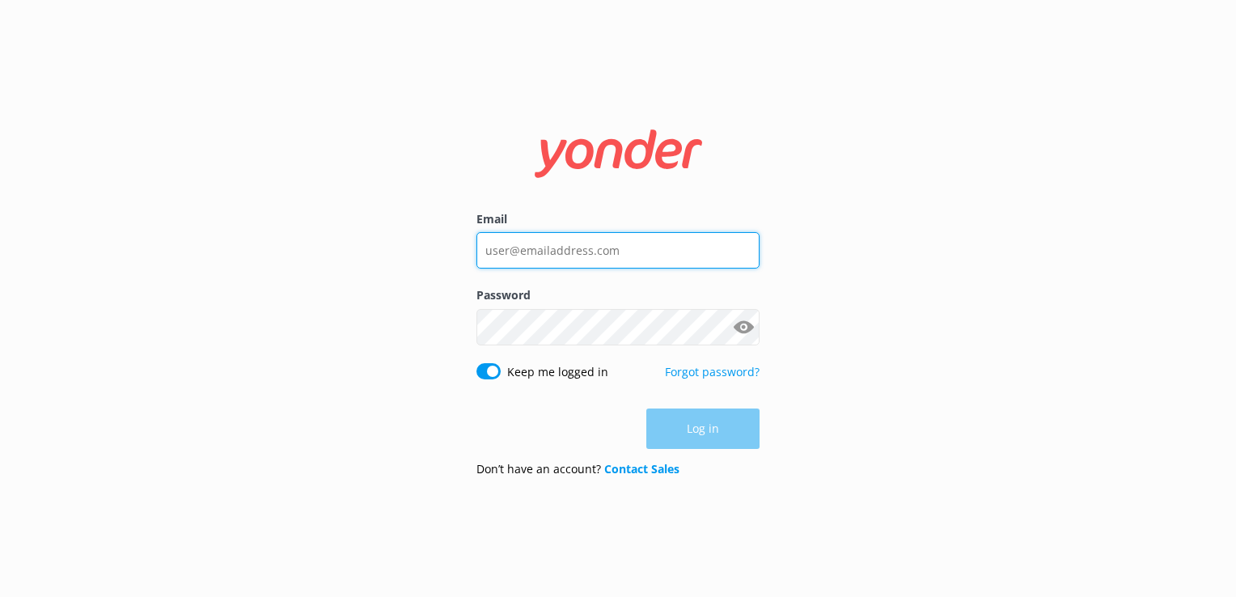
type input "[PERSON_NAME][EMAIL_ADDRESS][DOMAIN_NAME]"
